Goal: Transaction & Acquisition: Obtain resource

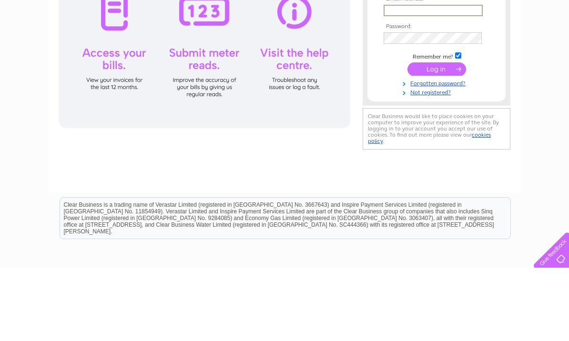
type input "aminlalji1@gmail.com"
click at [436, 142] on input "submit" at bounding box center [436, 141] width 59 height 13
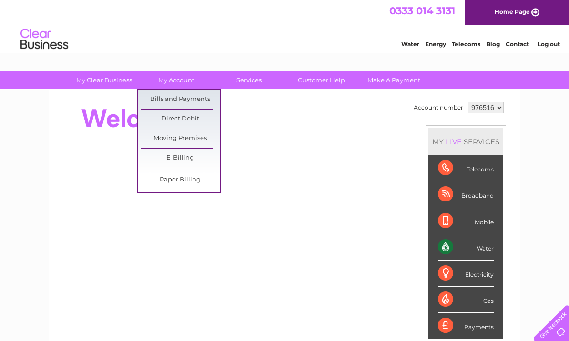
click at [187, 99] on link "Bills and Payments" at bounding box center [180, 99] width 79 height 19
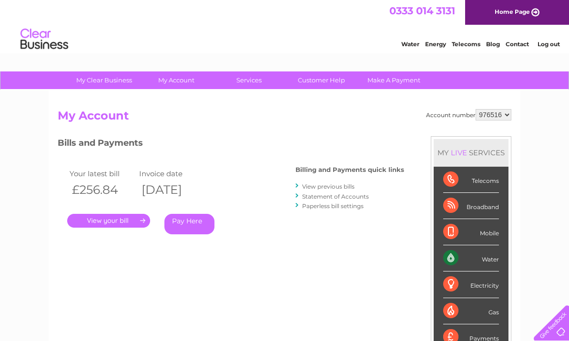
click at [126, 225] on link "." at bounding box center [108, 221] width 83 height 14
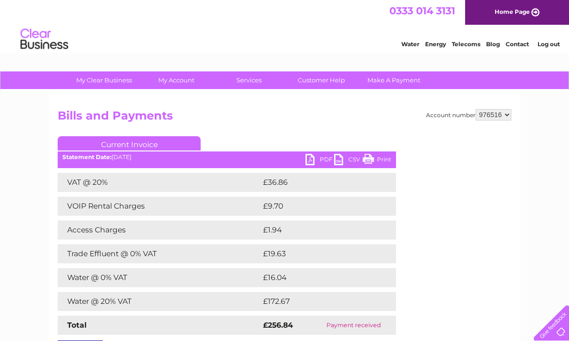
click at [314, 161] on link "PDF" at bounding box center [319, 161] width 29 height 14
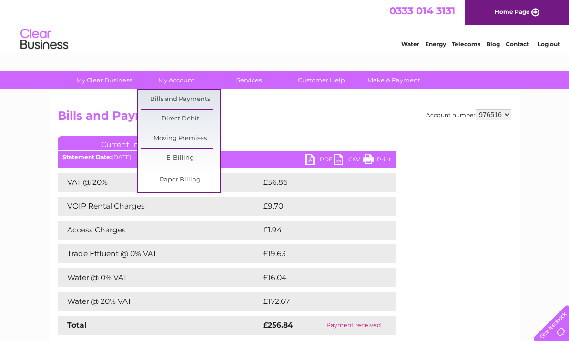
click at [203, 100] on link "Bills and Payments" at bounding box center [180, 99] width 79 height 19
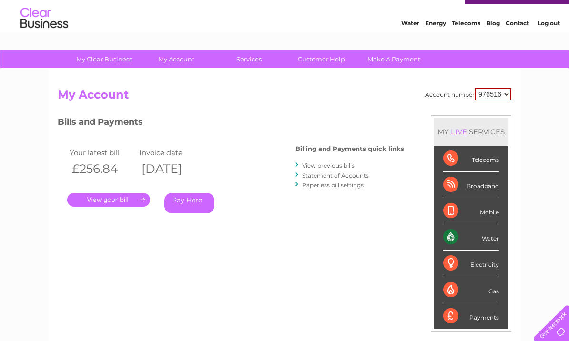
scroll to position [21, 0]
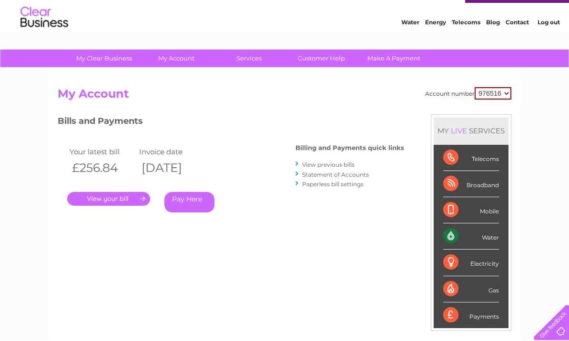
click at [355, 168] on link "View previous bills" at bounding box center [328, 165] width 52 height 7
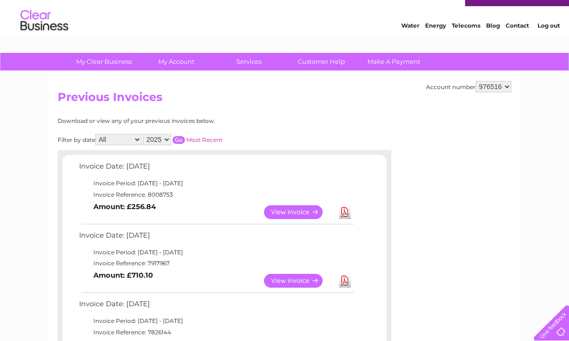
scroll to position [28, 0]
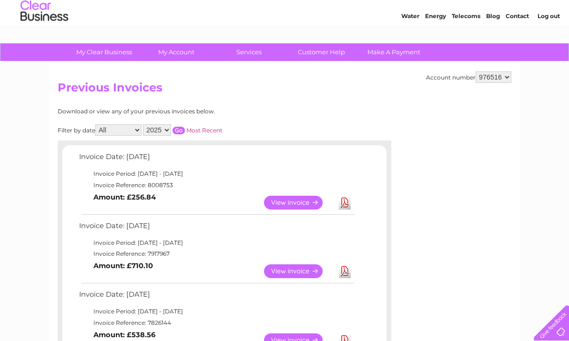
click at [304, 270] on link "View" at bounding box center [299, 271] width 70 height 14
click at [304, 274] on link "View" at bounding box center [299, 271] width 70 height 14
click at [349, 272] on link "Download" at bounding box center [345, 271] width 12 height 14
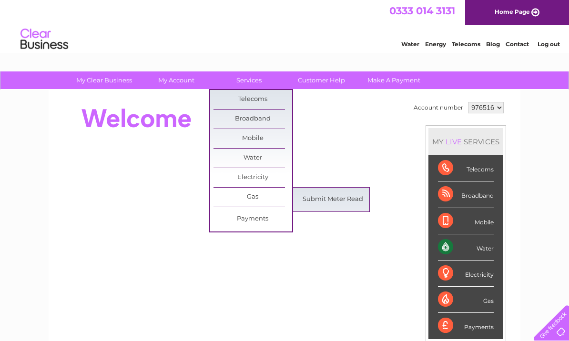
click at [353, 203] on link "Submit Meter Read" at bounding box center [333, 199] width 79 height 19
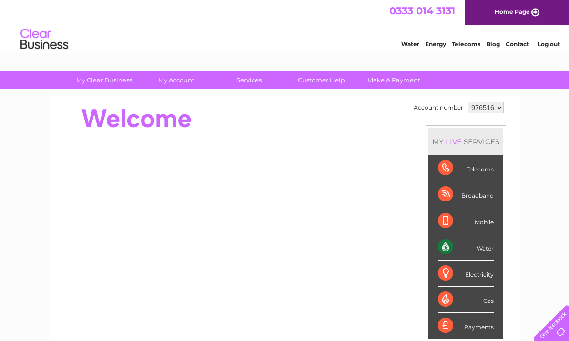
click at [424, 297] on td "Account number 976516 MY LIVE SERVICES Telecoms Broadband Mobile Water Electric…" at bounding box center [458, 267] width 95 height 335
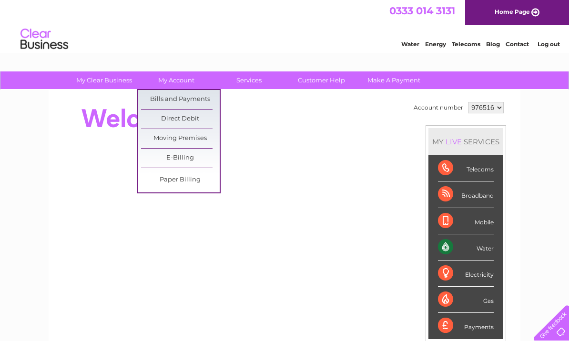
click at [201, 99] on link "Bills and Payments" at bounding box center [180, 99] width 79 height 19
click at [208, 105] on link "Bills and Payments" at bounding box center [180, 99] width 79 height 19
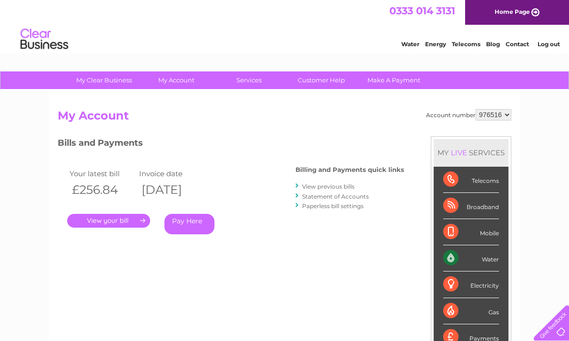
click at [355, 190] on link "View previous bills" at bounding box center [328, 186] width 52 height 7
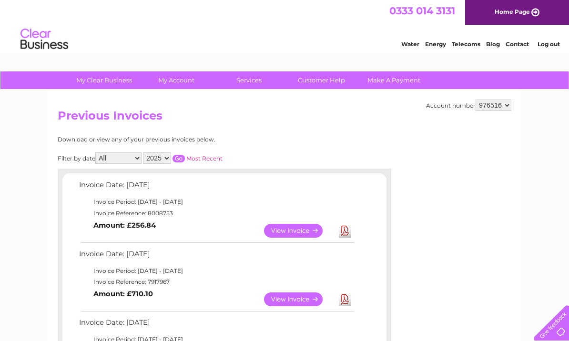
click at [304, 301] on link "View" at bounding box center [299, 300] width 70 height 14
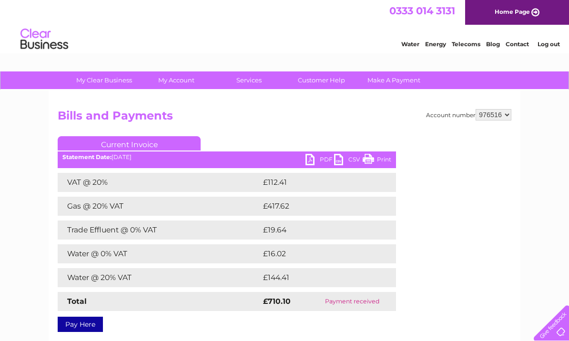
click at [345, 165] on link "CSV" at bounding box center [348, 161] width 29 height 14
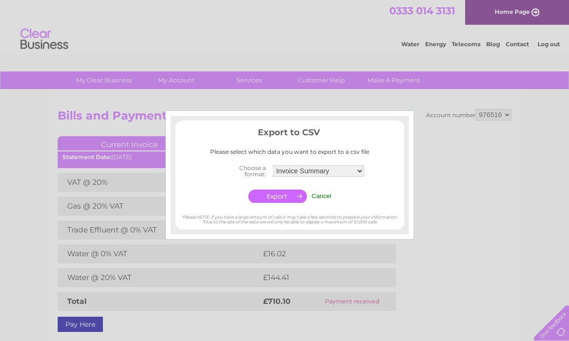
click at [446, 159] on div at bounding box center [284, 170] width 569 height 341
click at [436, 165] on div at bounding box center [284, 170] width 569 height 341
click at [444, 275] on div at bounding box center [284, 170] width 569 height 341
click at [320, 193] on input "Cancel" at bounding box center [322, 196] width 20 height 7
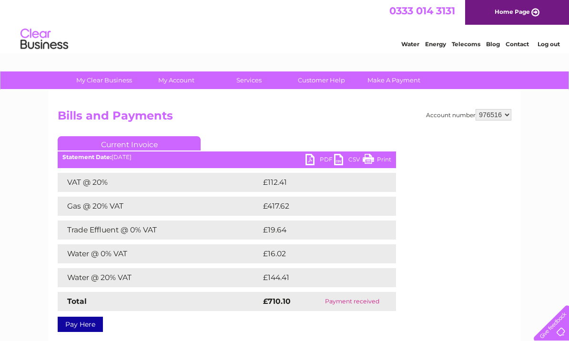
click at [309, 155] on link "PDF" at bounding box center [319, 161] width 29 height 14
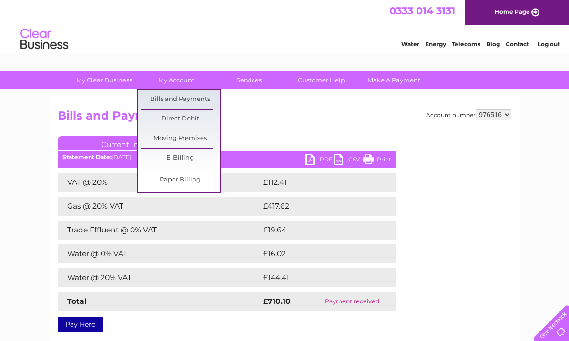
click at [199, 100] on link "Bills and Payments" at bounding box center [180, 99] width 79 height 19
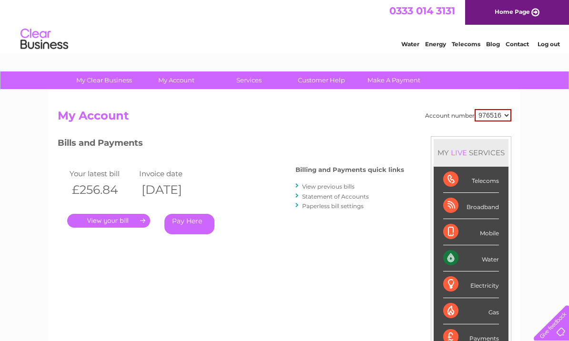
click at [141, 218] on link "." at bounding box center [108, 221] width 83 height 14
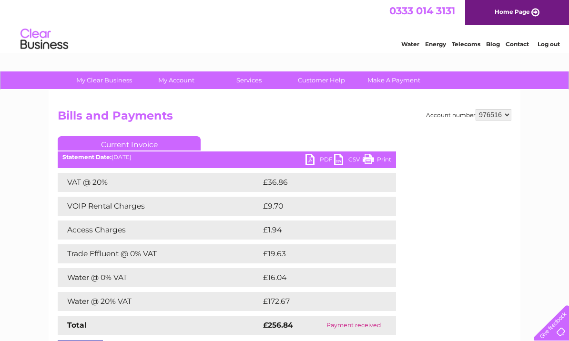
click at [322, 166] on link "PDF" at bounding box center [319, 161] width 29 height 14
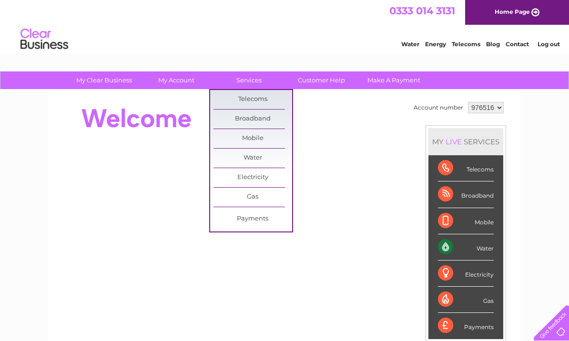
click at [287, 121] on link "Broadband" at bounding box center [252, 119] width 79 height 19
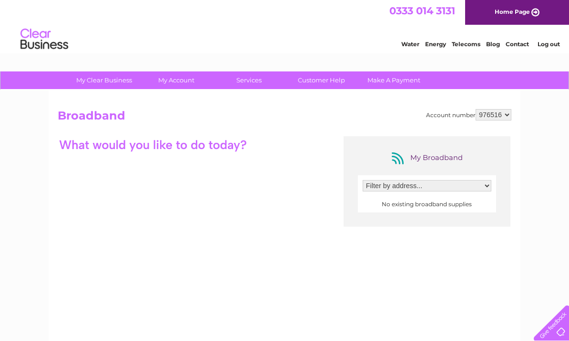
click at [462, 188] on select "Filter by address..." at bounding box center [427, 185] width 129 height 11
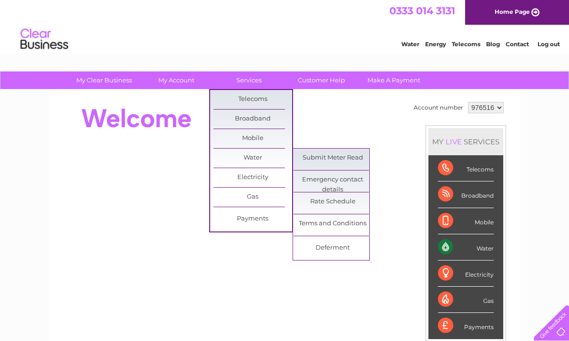
click at [332, 203] on link "Rate Schedule" at bounding box center [333, 202] width 79 height 19
click at [355, 110] on div at bounding box center [231, 119] width 347 height 38
click at [274, 196] on link "Gas" at bounding box center [252, 197] width 79 height 19
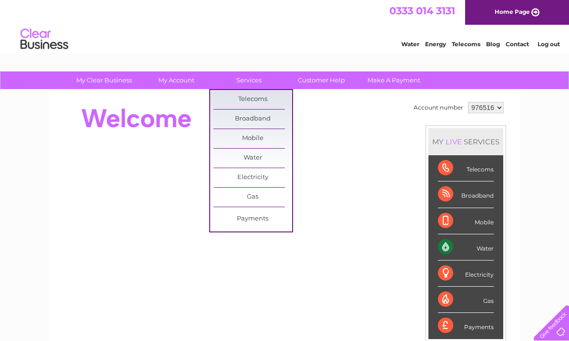
click at [338, 132] on div at bounding box center [231, 119] width 347 height 38
click at [351, 108] on div at bounding box center [231, 119] width 347 height 38
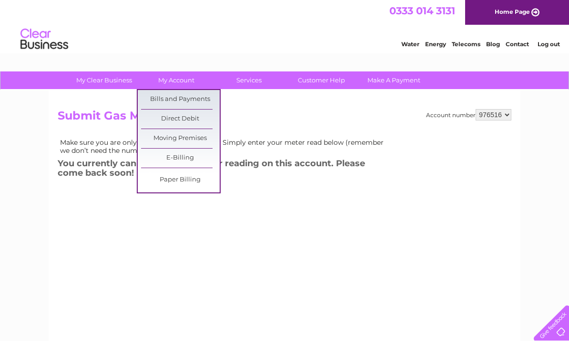
click at [208, 102] on link "Bills and Payments" at bounding box center [180, 99] width 79 height 19
click at [508, 119] on select "976516" at bounding box center [494, 114] width 36 height 11
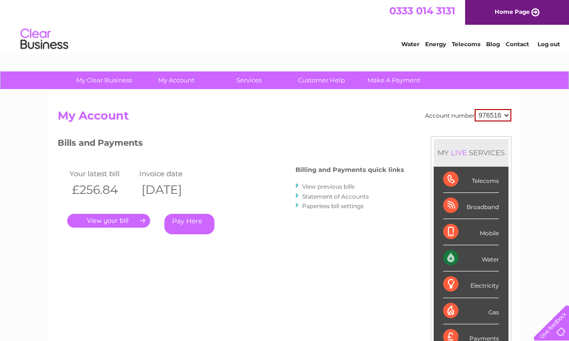
click at [142, 223] on link "." at bounding box center [108, 221] width 83 height 14
click at [133, 222] on link "." at bounding box center [108, 221] width 83 height 14
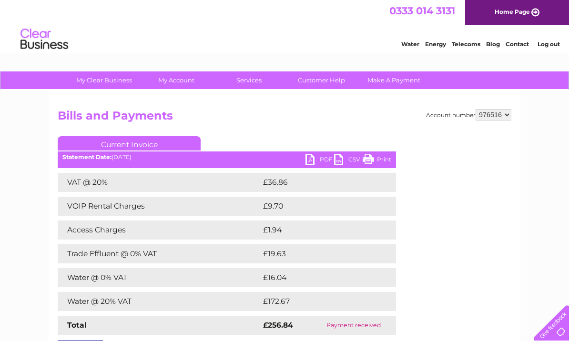
click at [314, 167] on link "PDF" at bounding box center [319, 161] width 29 height 14
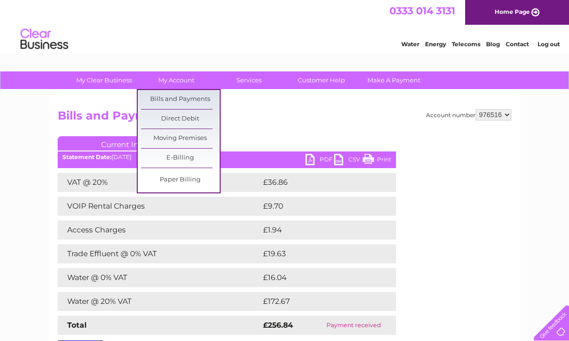
click at [163, 85] on link "My Account" at bounding box center [176, 80] width 79 height 18
click at [158, 107] on link "Bills and Payments" at bounding box center [180, 99] width 79 height 19
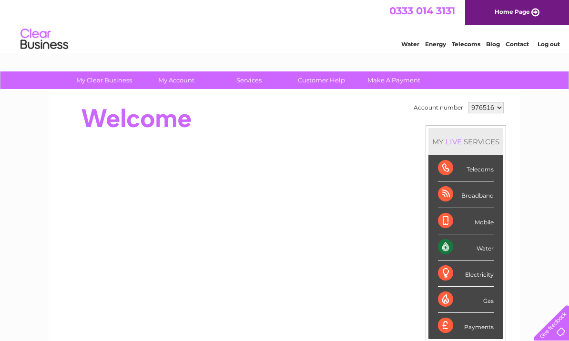
click at [255, 94] on div "Account number 976516 MY LIVE SERVICES Telecoms Broadband Mobile Water Electric…" at bounding box center [285, 267] width 472 height 354
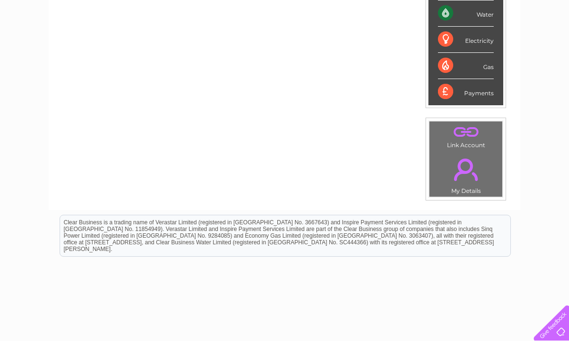
scroll to position [239, 0]
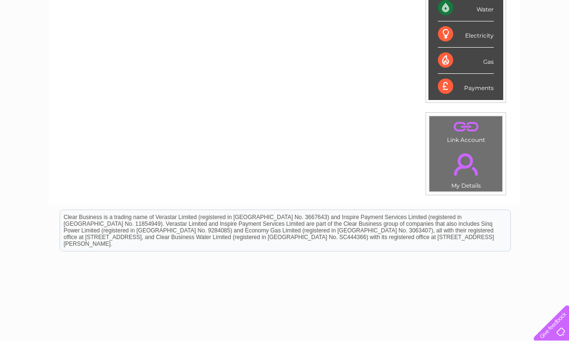
click at [463, 157] on link "." at bounding box center [466, 164] width 68 height 33
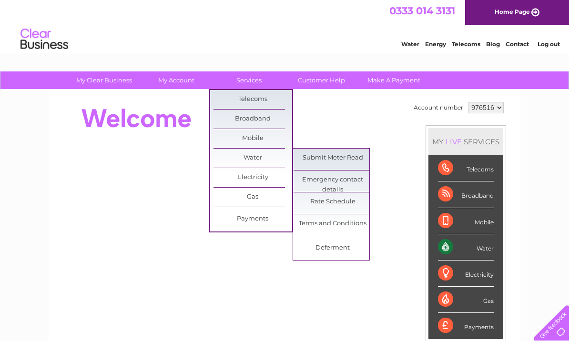
click at [315, 207] on link "Rate Schedule" at bounding box center [333, 202] width 79 height 19
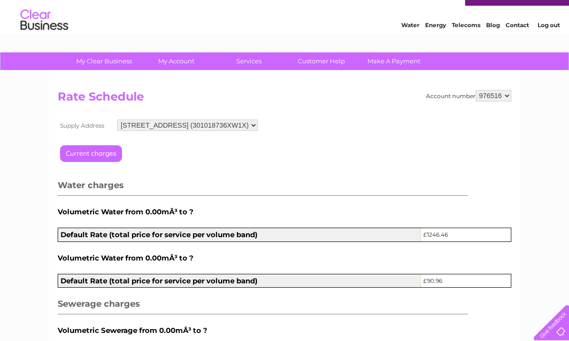
scroll to position [21, 0]
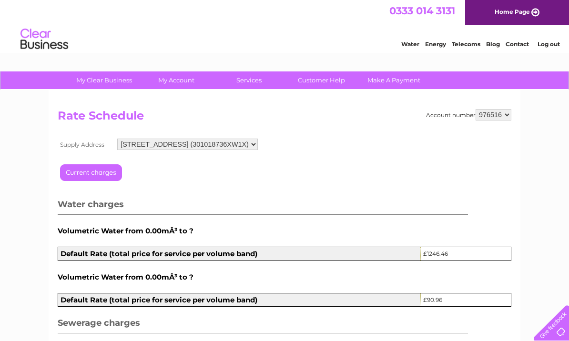
scroll to position [0, 0]
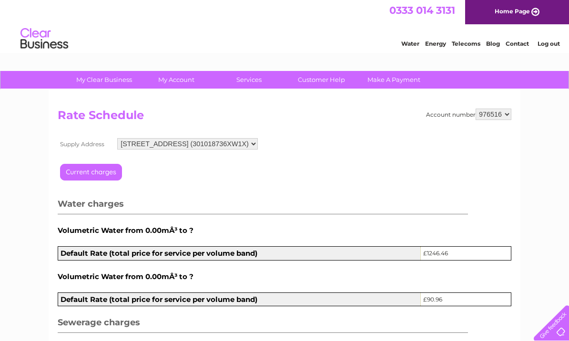
click at [89, 178] on input "button" at bounding box center [103, 176] width 86 height 24
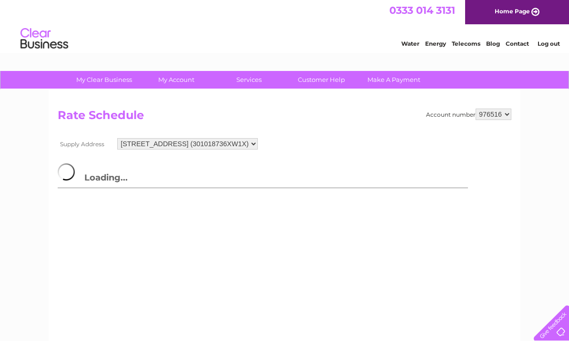
click at [83, 166] on img at bounding box center [71, 171] width 27 height 17
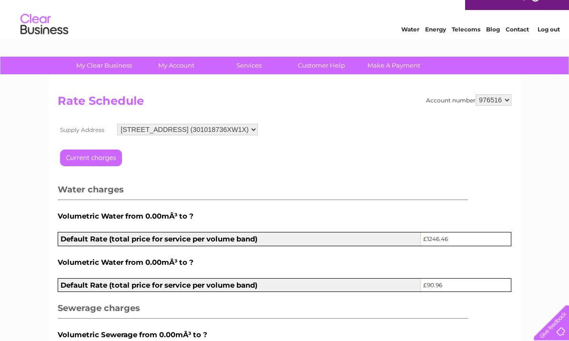
scroll to position [0, 0]
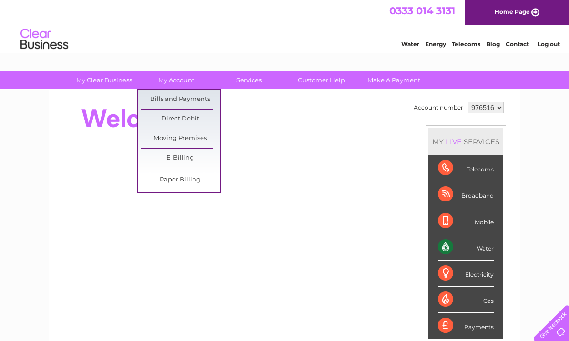
click at [189, 100] on link "Bills and Payments" at bounding box center [180, 99] width 79 height 19
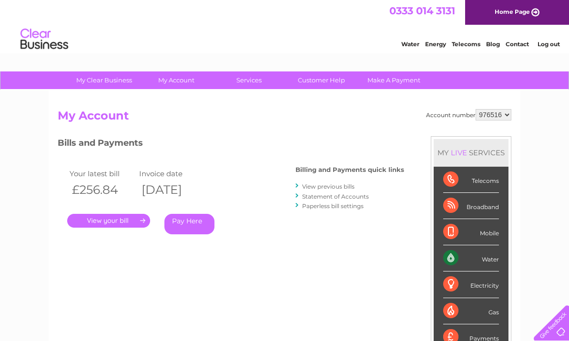
click at [330, 186] on link "View previous bills" at bounding box center [328, 186] width 52 height 7
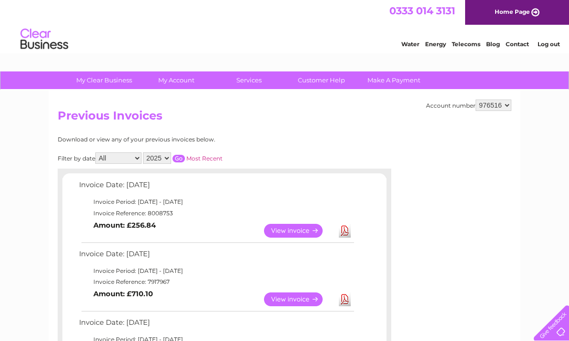
click at [303, 299] on link "View" at bounding box center [299, 300] width 70 height 14
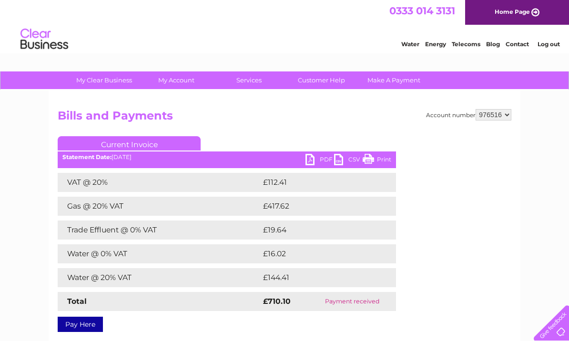
click at [312, 163] on link "PDF" at bounding box center [319, 161] width 29 height 14
